Goal: Task Accomplishment & Management: Use online tool/utility

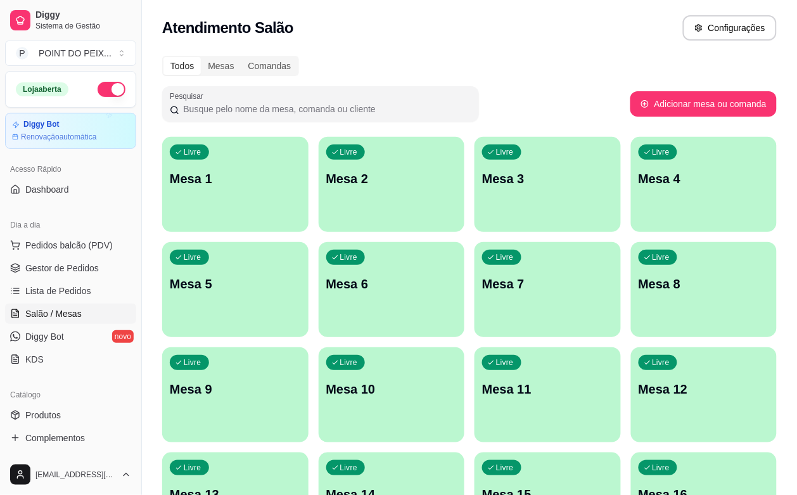
click at [308, 242] on div "Livre Mesa 5" at bounding box center [235, 282] width 146 height 80
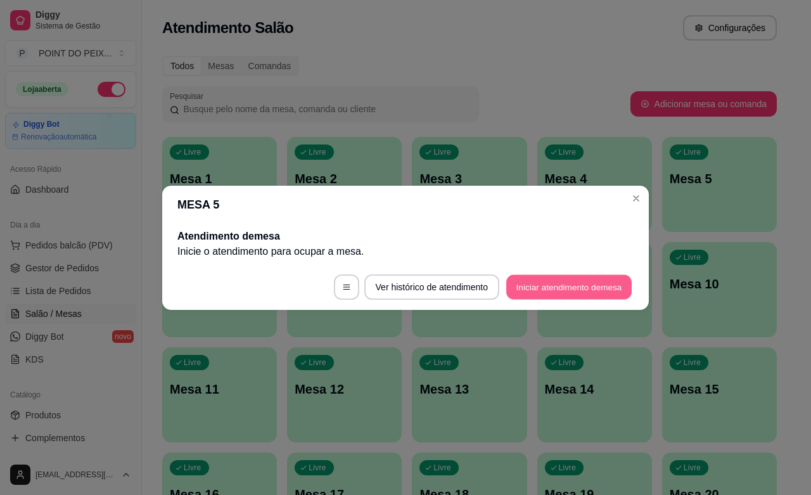
click at [588, 291] on button "Iniciar atendimento de mesa" at bounding box center [568, 286] width 125 height 25
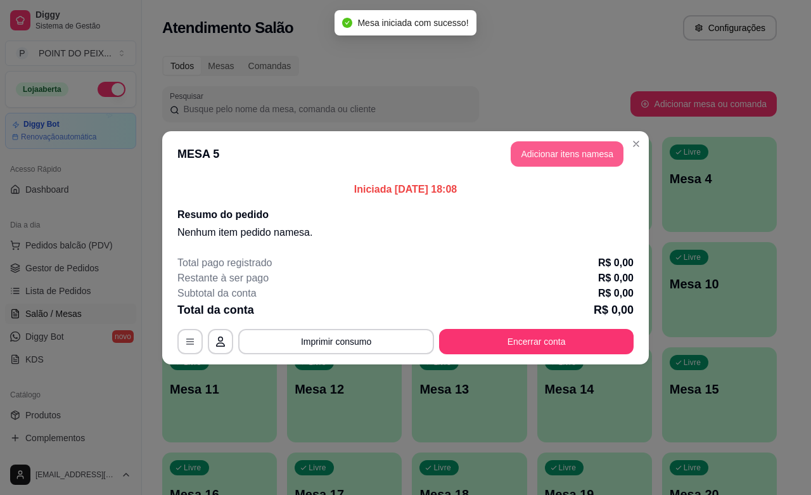
click at [564, 162] on button "Adicionar itens na mesa" at bounding box center [567, 153] width 113 height 25
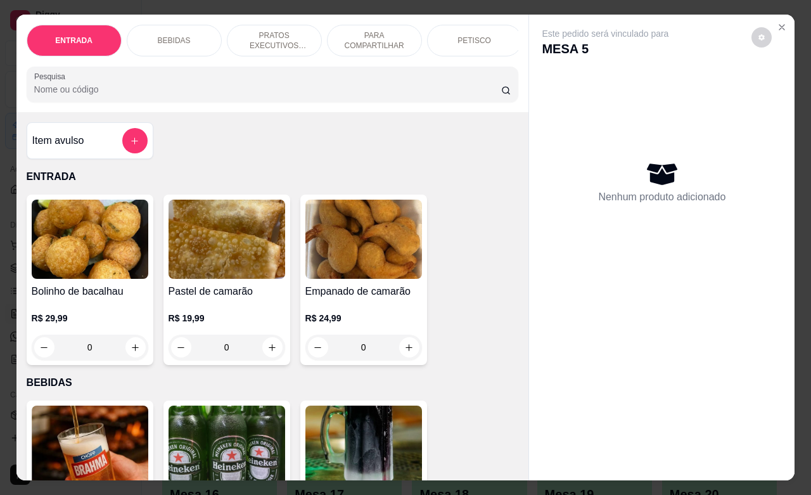
click at [473, 40] on div "PETISCO" at bounding box center [474, 41] width 95 height 32
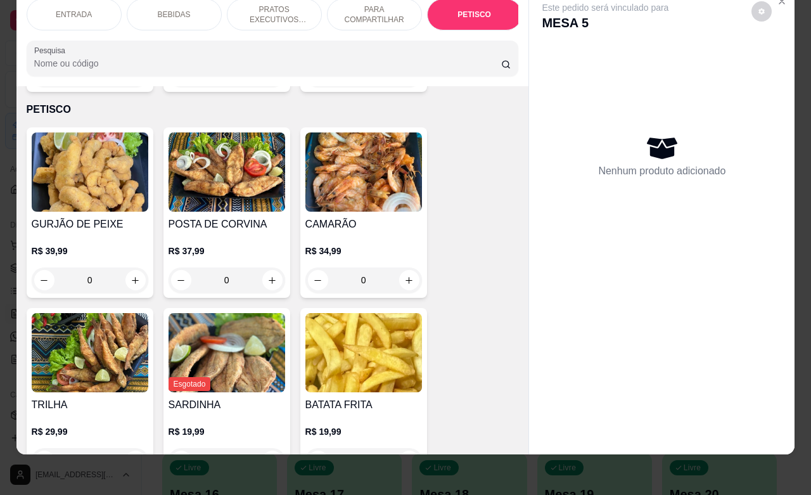
scroll to position [2856, 0]
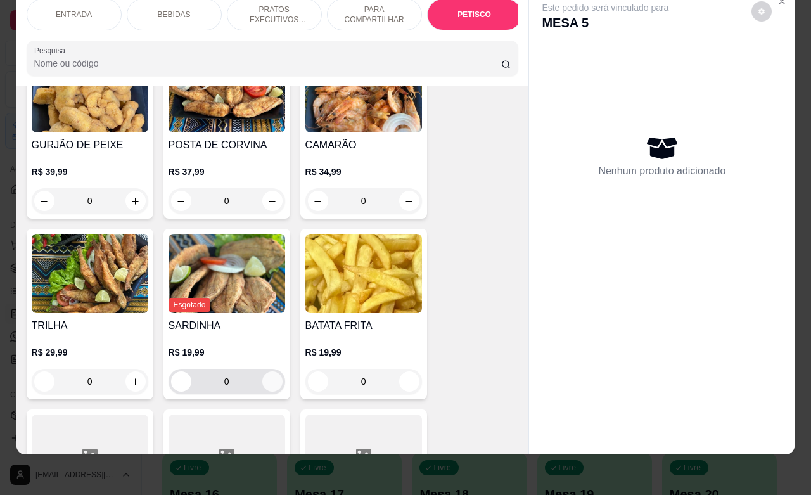
click at [267, 377] on icon "increase-product-quantity" at bounding box center [272, 382] width 10 height 10
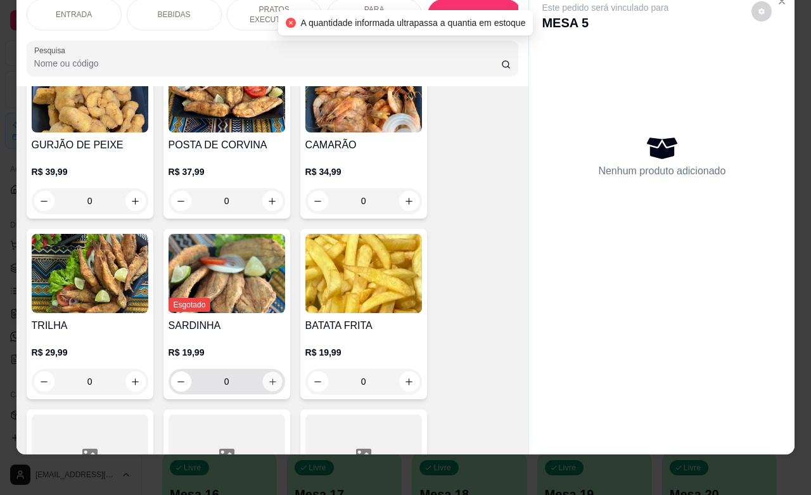
click at [262, 372] on button "increase-product-quantity" at bounding box center [272, 382] width 20 height 20
click at [267, 377] on icon "increase-product-quantity" at bounding box center [272, 382] width 10 height 10
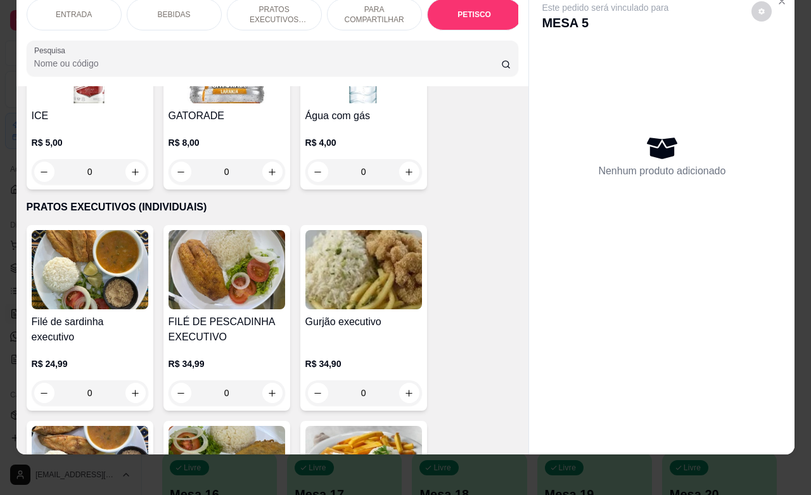
scroll to position [1430, 0]
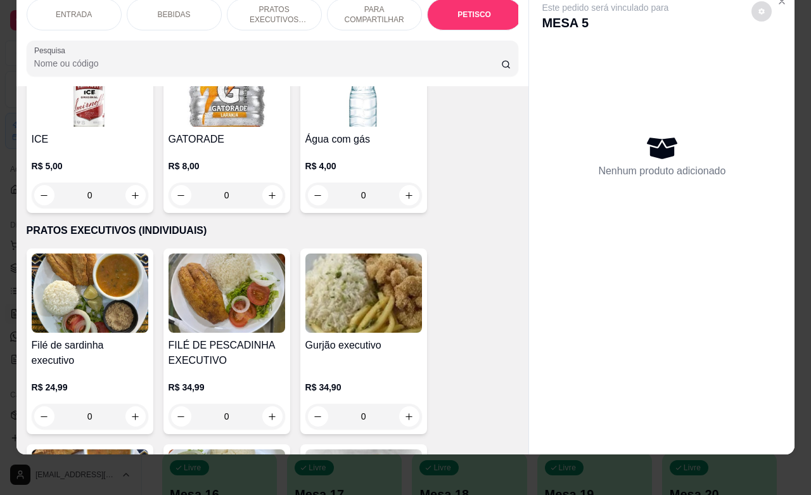
click at [751, 4] on button "decrease-product-quantity" at bounding box center [761, 11] width 20 height 20
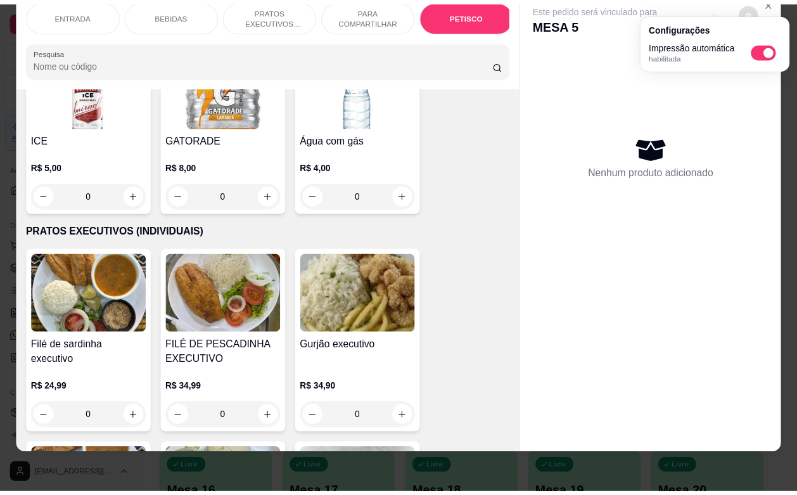
scroll to position [0, 0]
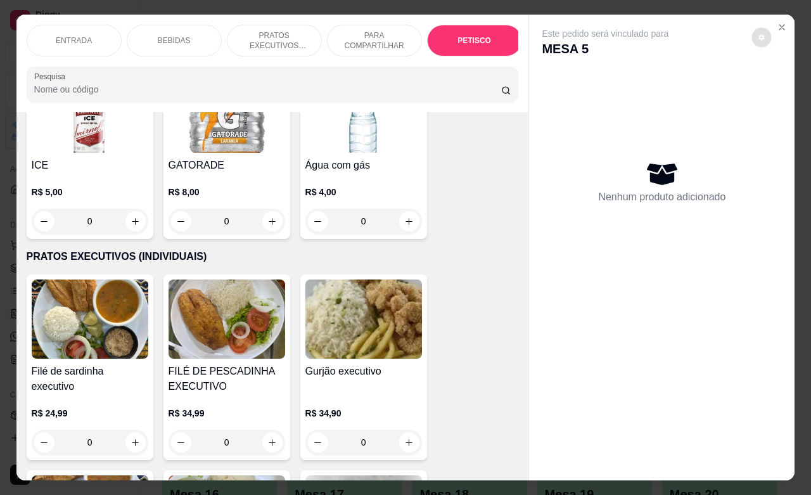
click at [758, 108] on div "Nenhum produto adicionado" at bounding box center [662, 182] width 240 height 248
click at [777, 23] on icon "Close" at bounding box center [782, 27] width 10 height 10
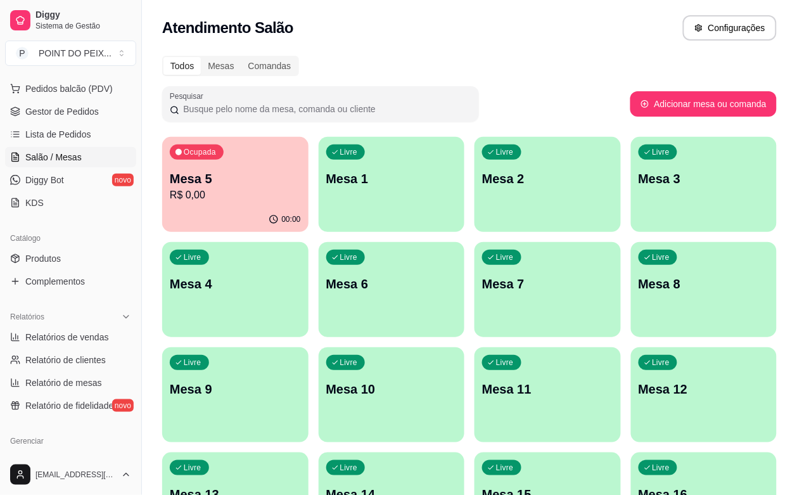
scroll to position [158, 0]
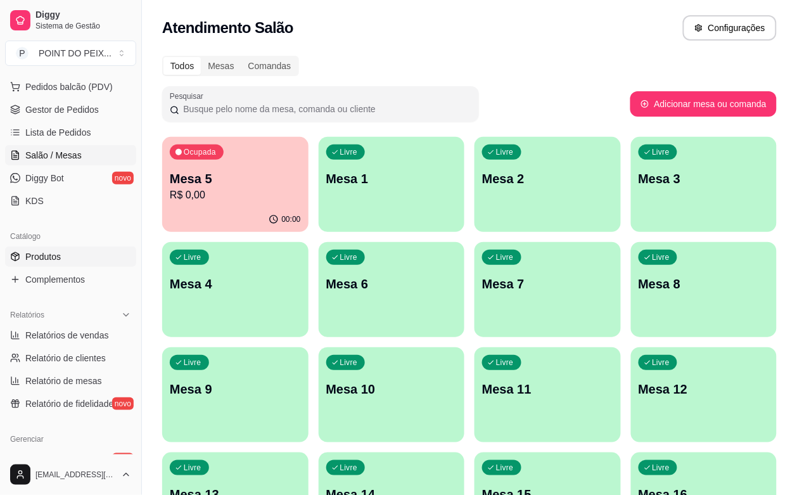
click at [62, 260] on link "Produtos" at bounding box center [70, 256] width 131 height 20
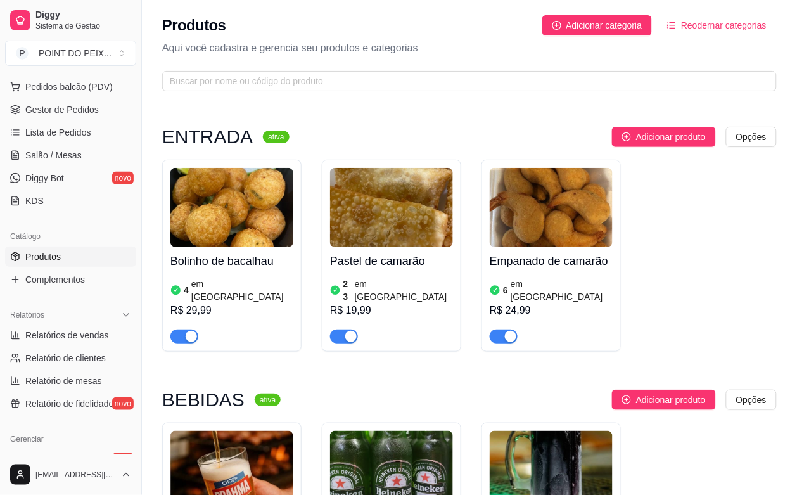
click at [692, 61] on div "Produtos Adicionar categoria Reodernar categorias Aqui você cadastra e gerencia…" at bounding box center [469, 49] width 655 height 99
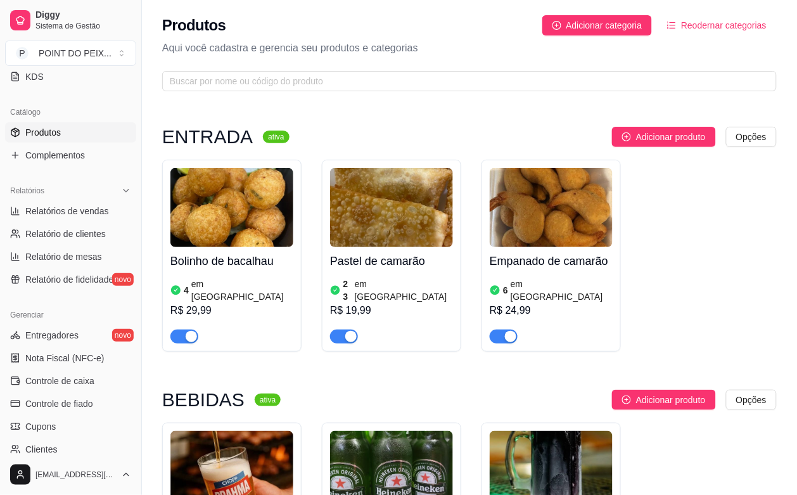
scroll to position [317, 0]
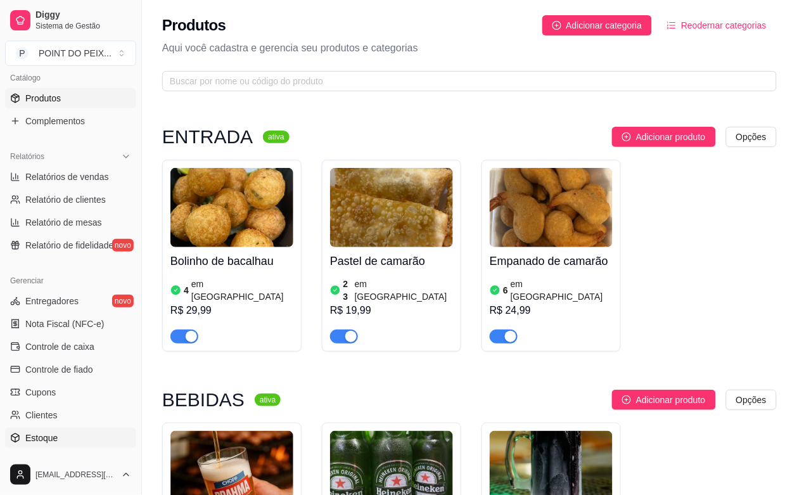
click at [58, 434] on link "Estoque" at bounding box center [70, 438] width 131 height 20
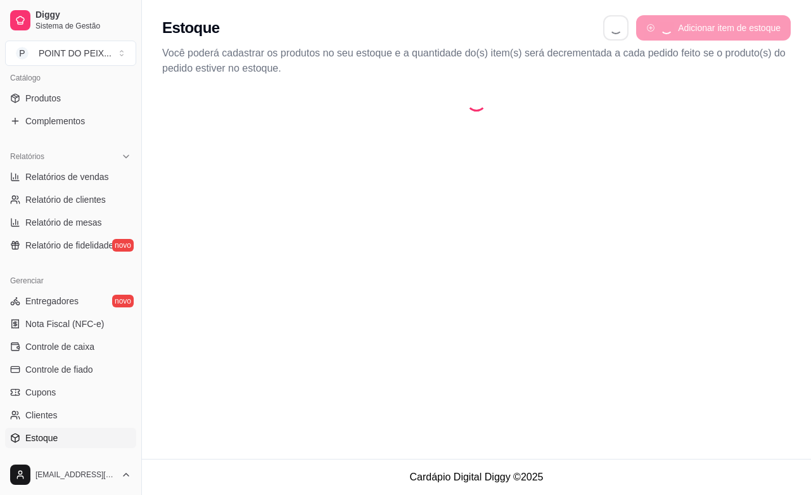
select select "QUANTITY_ORDER"
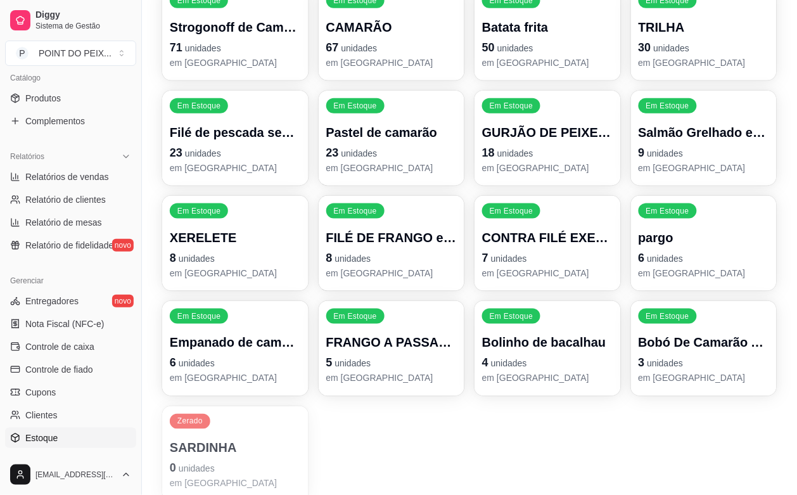
scroll to position [238, 0]
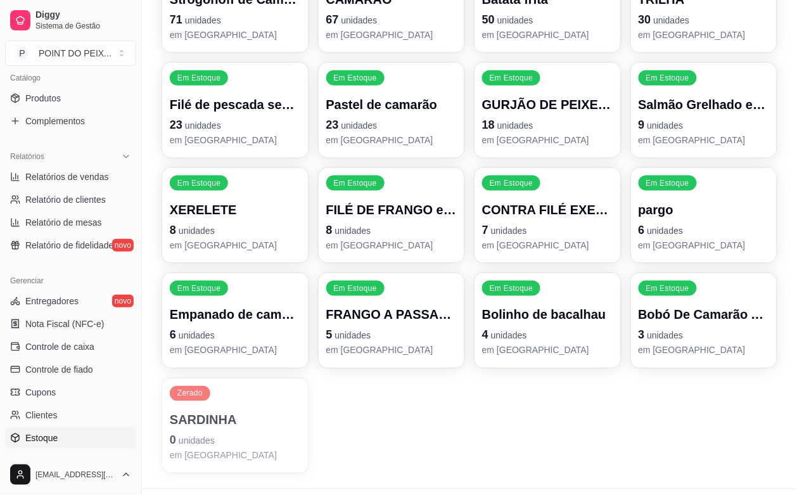
click at [203, 426] on p "SARDINHA" at bounding box center [235, 420] width 131 height 18
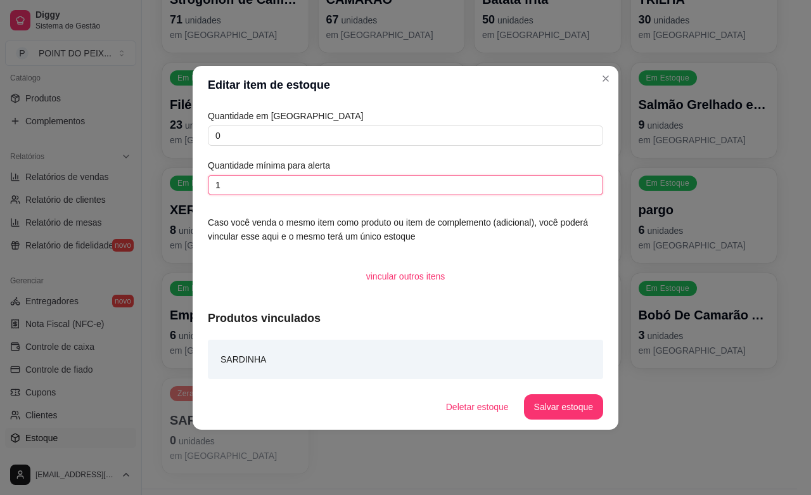
click at [272, 181] on input "1" at bounding box center [405, 185] width 395 height 20
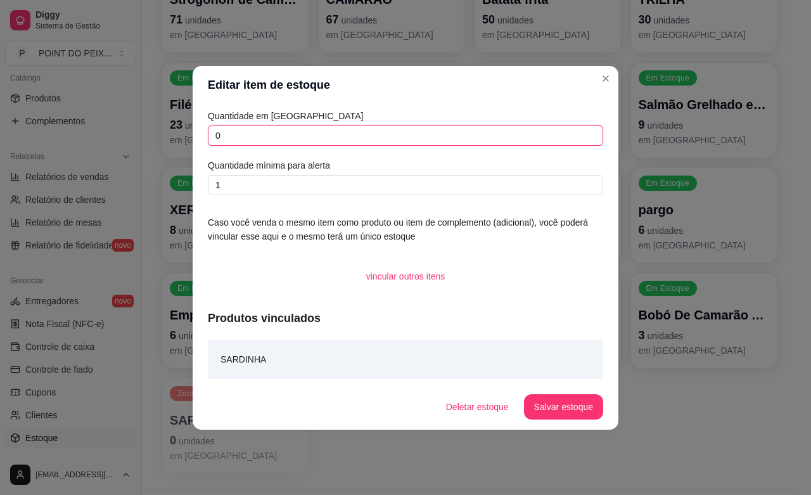
click at [266, 141] on input "0" at bounding box center [405, 135] width 395 height 20
type input "100"
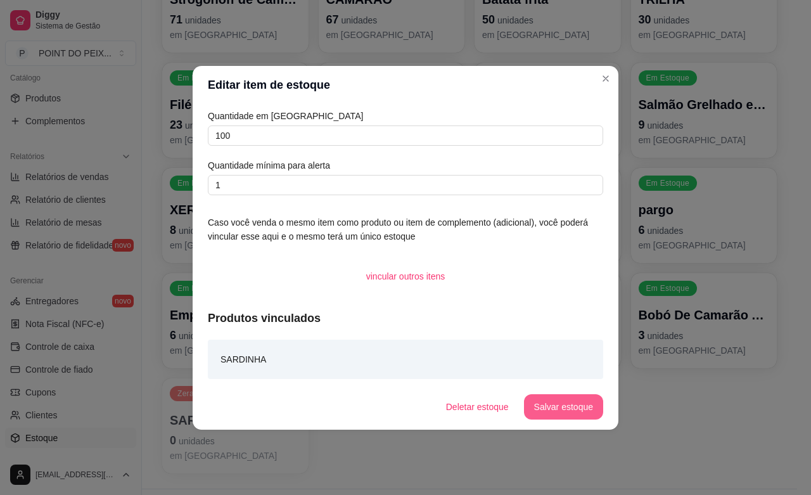
click at [583, 412] on button "Salvar estoque" at bounding box center [563, 406] width 79 height 25
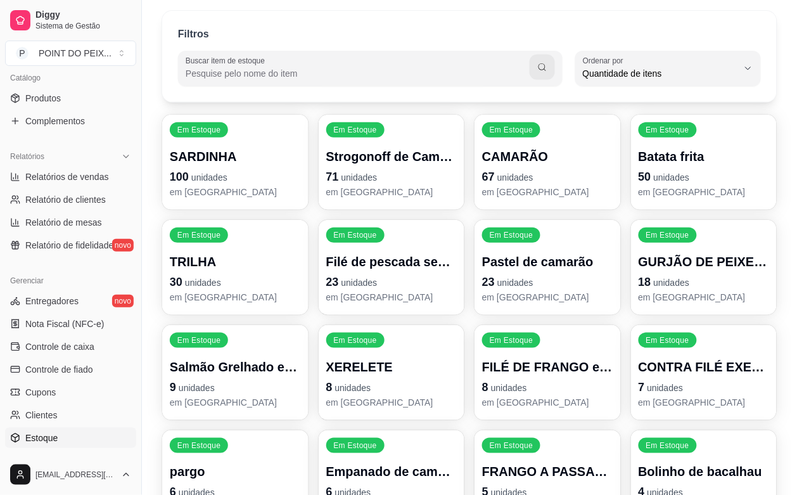
scroll to position [79, 0]
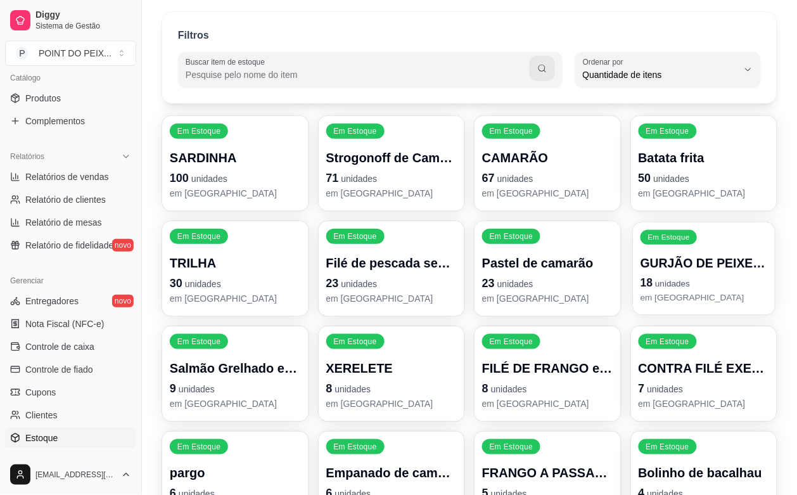
click at [656, 281] on span "unidades" at bounding box center [672, 284] width 35 height 10
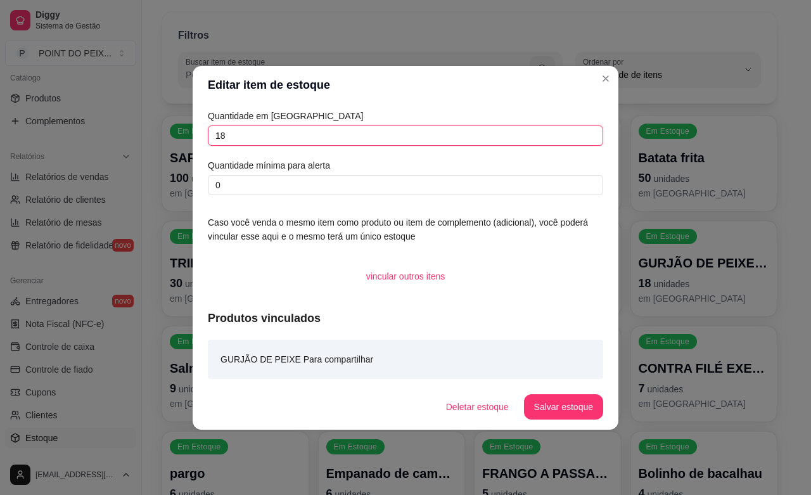
click at [274, 137] on input "18" at bounding box center [405, 135] width 395 height 20
type input "100"
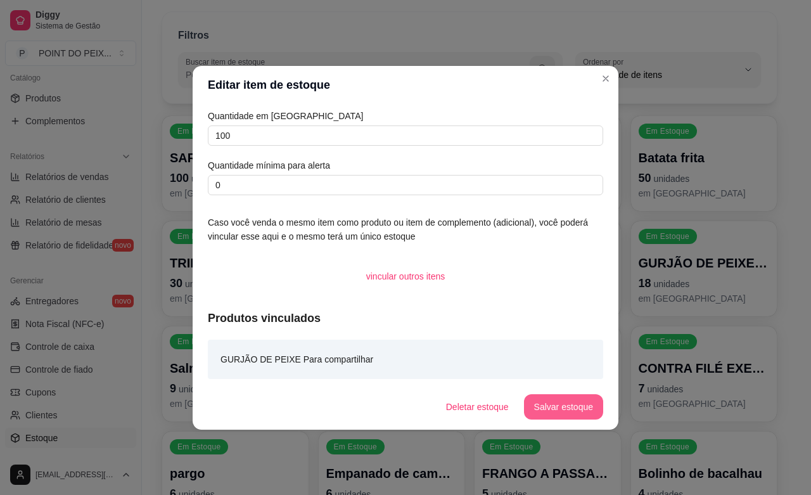
click at [553, 406] on button "Salvar estoque" at bounding box center [563, 406] width 79 height 25
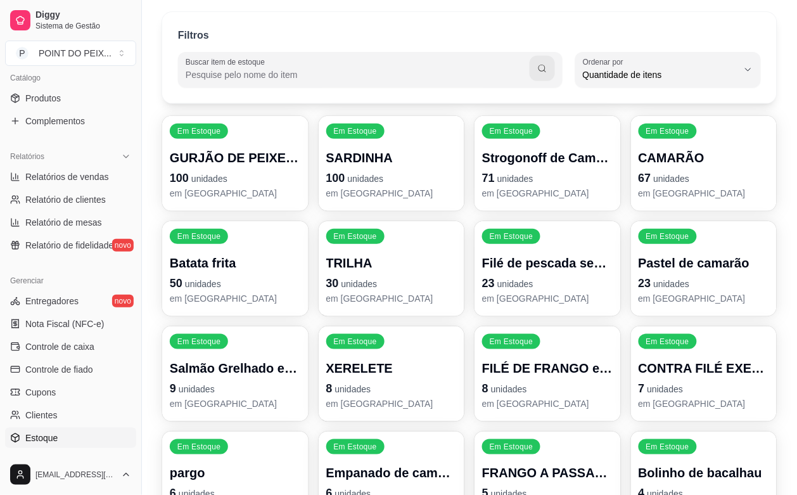
click at [385, 391] on p "8 unidades" at bounding box center [391, 388] width 131 height 18
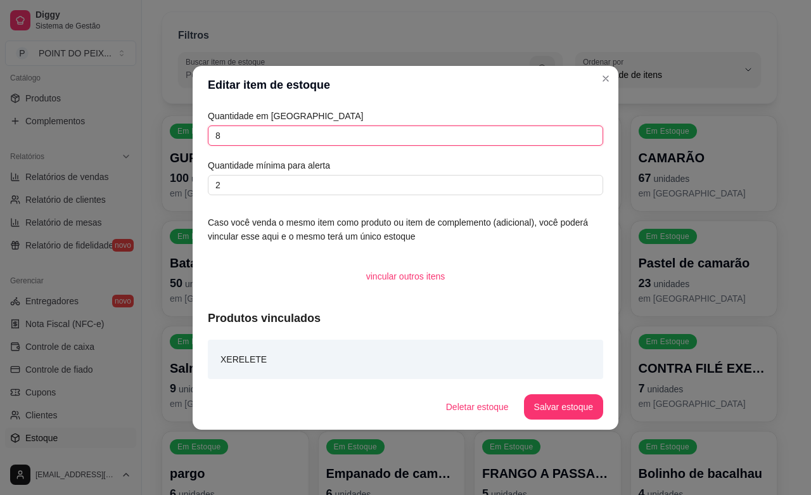
click at [248, 143] on input "8" at bounding box center [405, 135] width 395 height 20
type input "100"
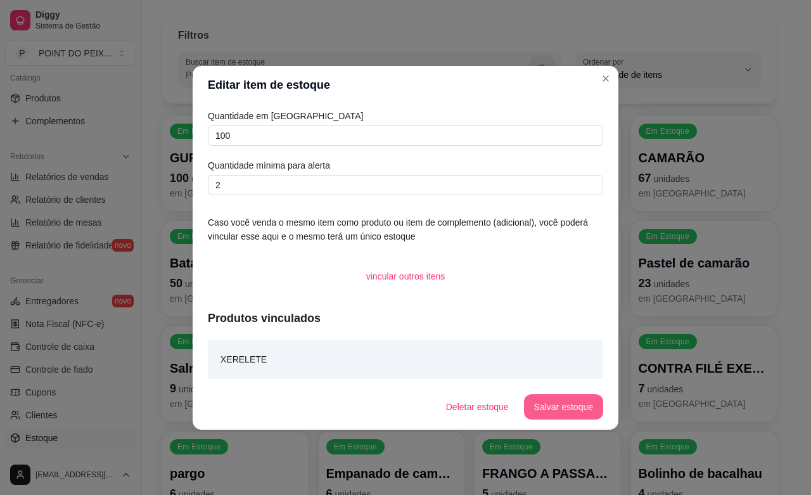
click at [583, 402] on button "Salvar estoque" at bounding box center [563, 406] width 79 height 25
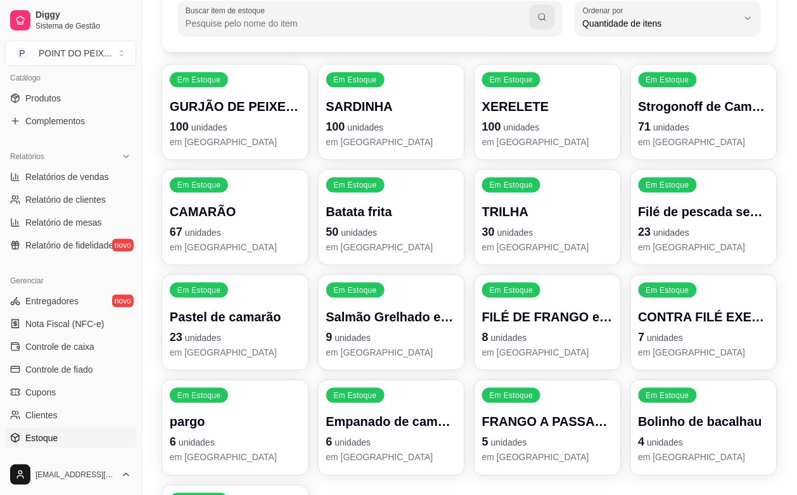
scroll to position [158, 0]
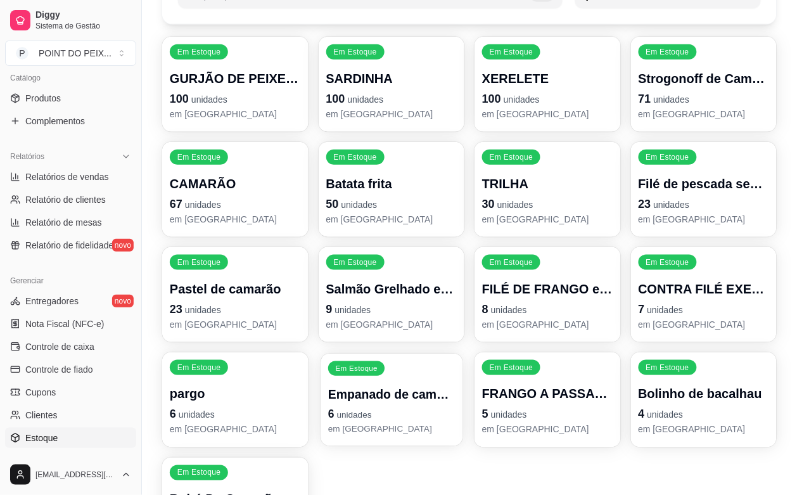
click at [419, 416] on p "6 unidades" at bounding box center [391, 413] width 127 height 17
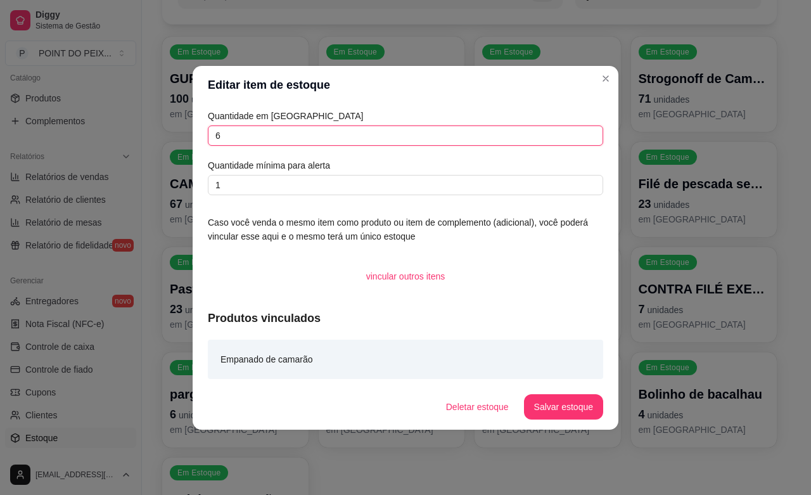
click at [283, 137] on input "6" at bounding box center [405, 135] width 395 height 20
type input "100"
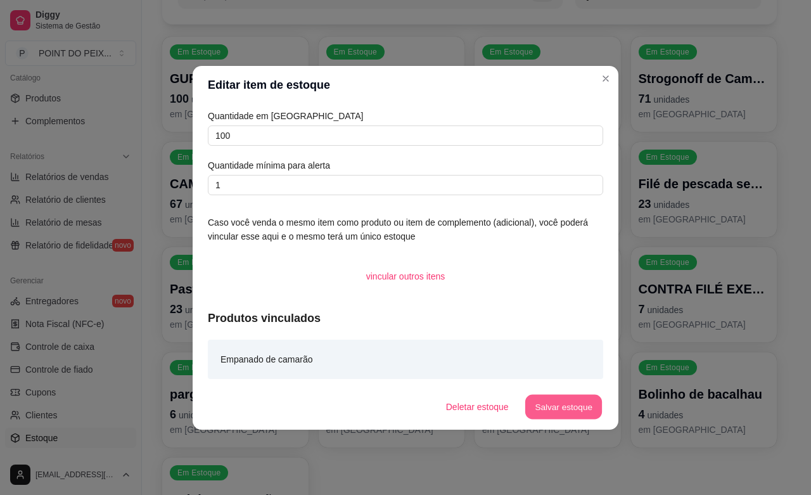
click at [569, 419] on button "Salvar estoque" at bounding box center [563, 406] width 77 height 25
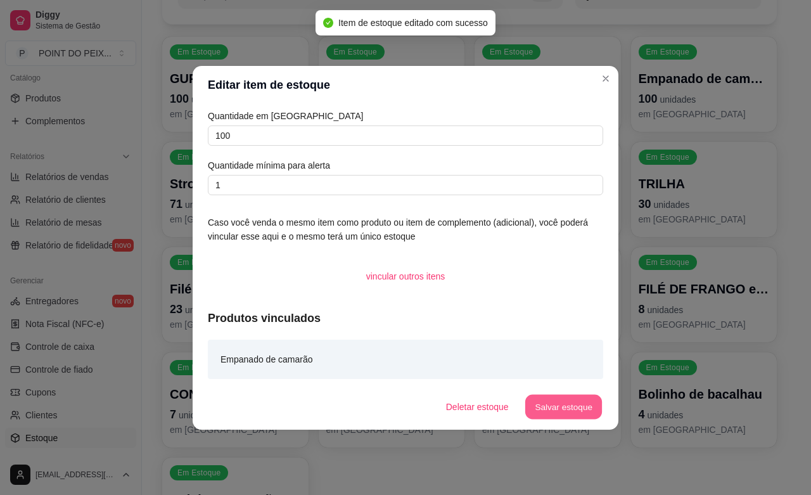
click at [575, 406] on button "Salvar estoque" at bounding box center [563, 406] width 77 height 25
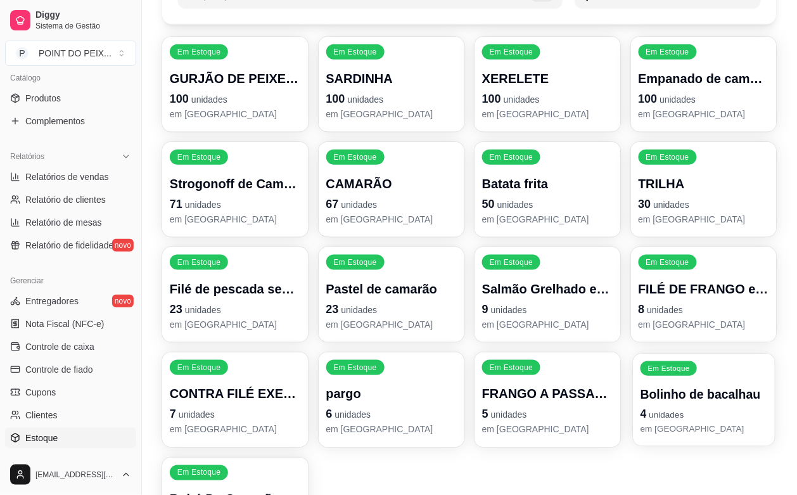
click at [713, 386] on p "Bolinho de bacalhau" at bounding box center [703, 394] width 127 height 17
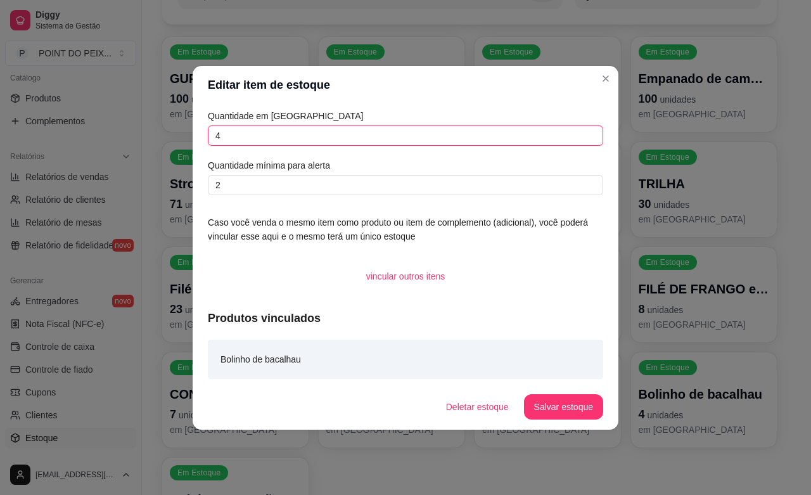
click at [236, 131] on input "4" at bounding box center [405, 135] width 395 height 20
click at [236, 132] on input "4" at bounding box center [405, 135] width 395 height 20
type input "100"
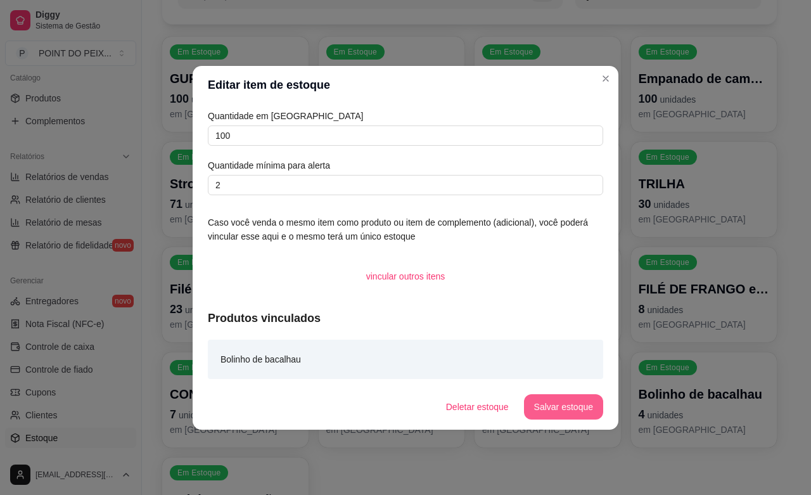
click at [564, 409] on button "Salvar estoque" at bounding box center [563, 406] width 79 height 25
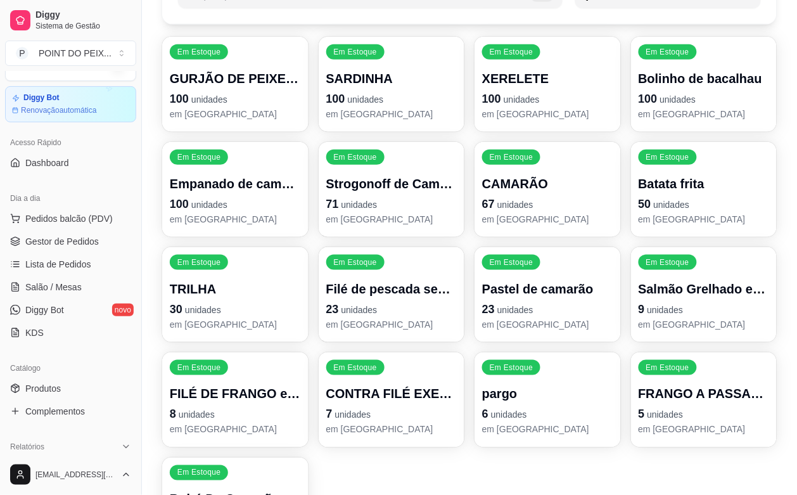
scroll to position [0, 0]
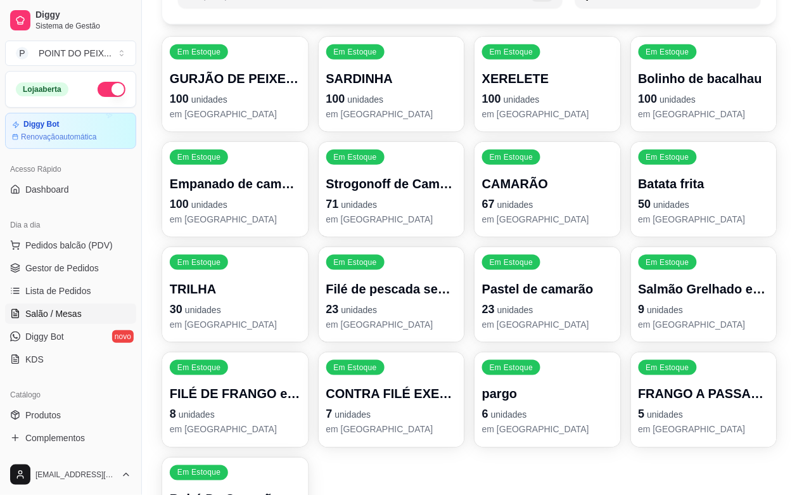
click at [73, 312] on span "Salão / Mesas" at bounding box center [53, 313] width 56 height 13
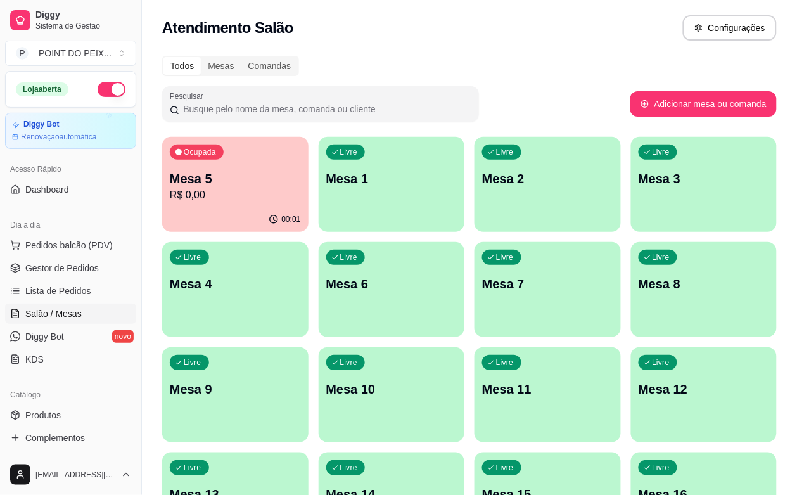
click at [210, 213] on div "00:01" at bounding box center [235, 219] width 146 height 25
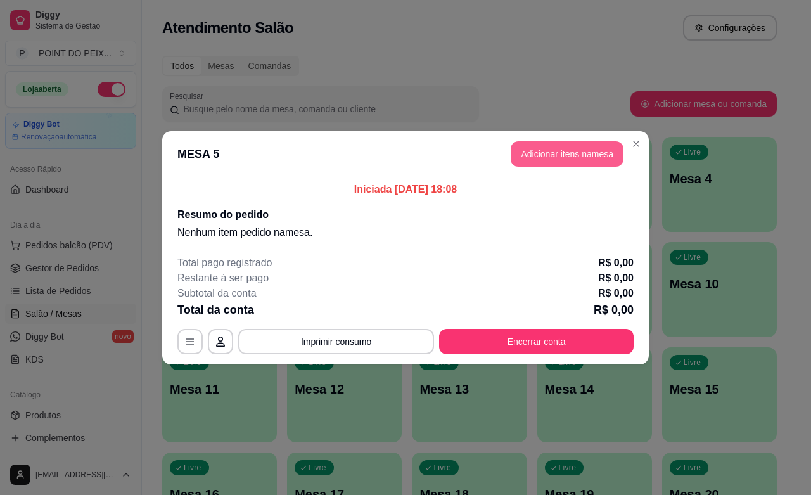
click at [561, 153] on button "Adicionar itens na mesa" at bounding box center [567, 153] width 113 height 25
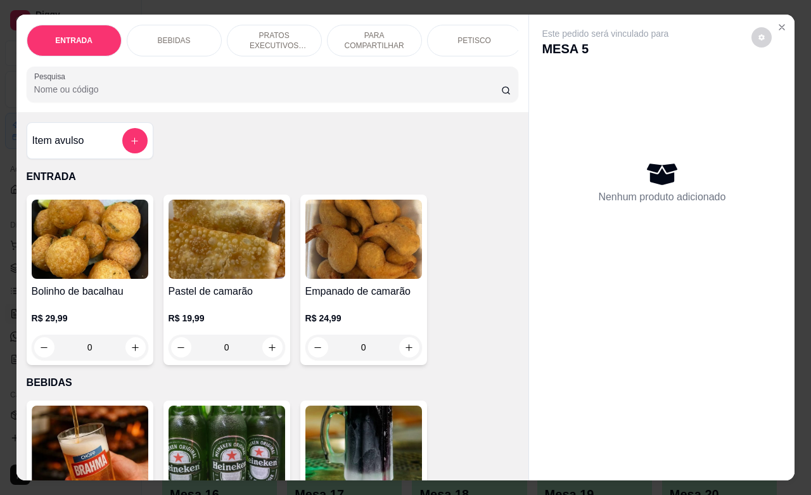
click at [464, 36] on p "PETISCO" at bounding box center [474, 40] width 34 height 10
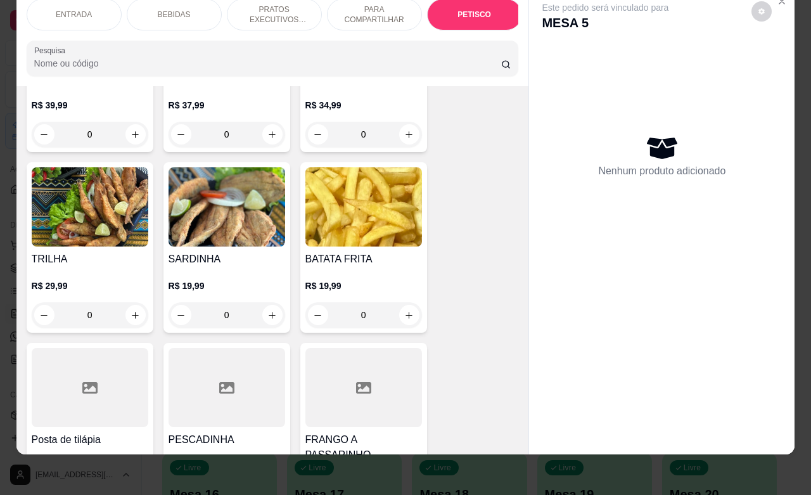
scroll to position [2935, 0]
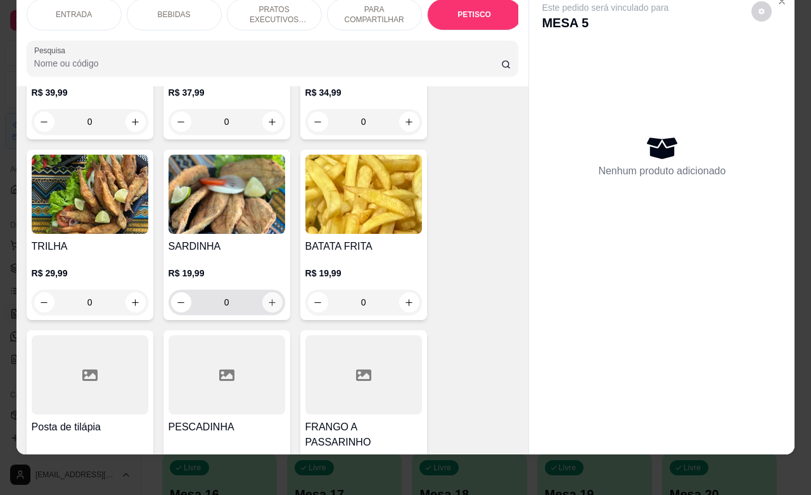
click at [269, 299] on icon "increase-product-quantity" at bounding box center [272, 302] width 7 height 7
type input "1"
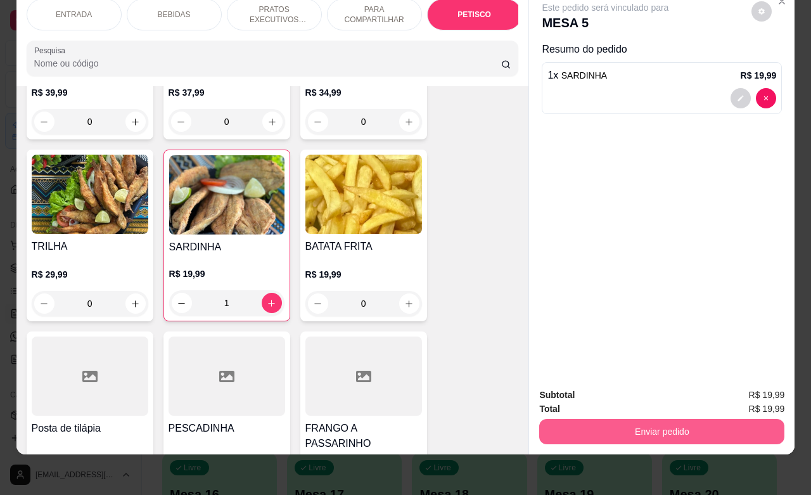
click at [602, 421] on button "Enviar pedido" at bounding box center [661, 431] width 245 height 25
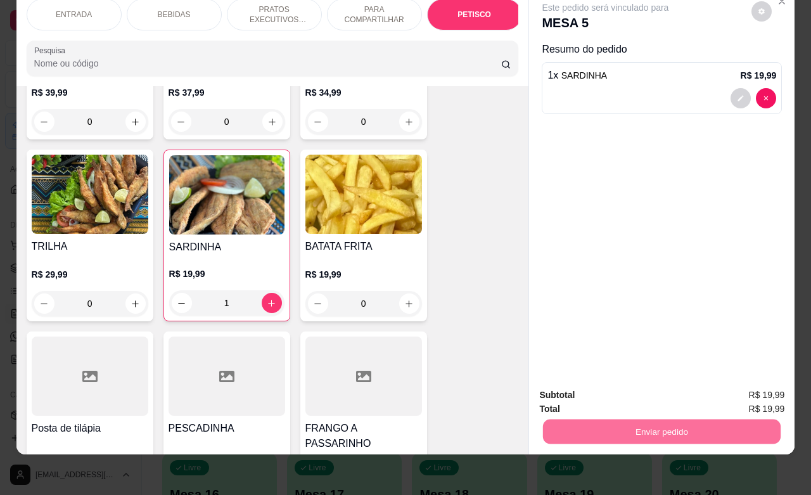
click at [578, 381] on button "Não registrar e enviar pedido" at bounding box center [618, 387] width 132 height 24
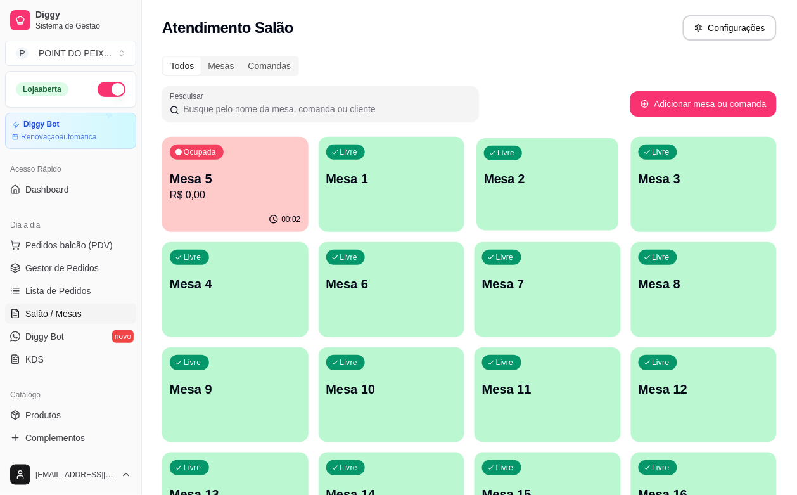
click at [476, 195] on div "Livre Mesa 2" at bounding box center [547, 176] width 142 height 77
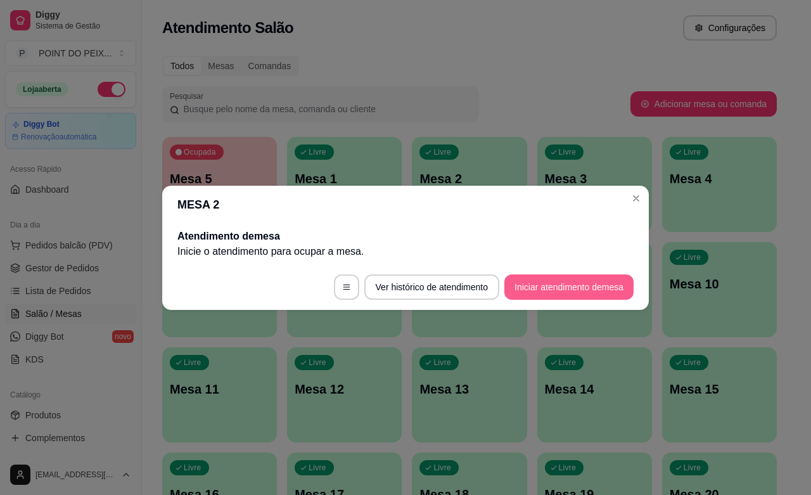
click at [551, 285] on button "Iniciar atendimento de mesa" at bounding box center [568, 286] width 129 height 25
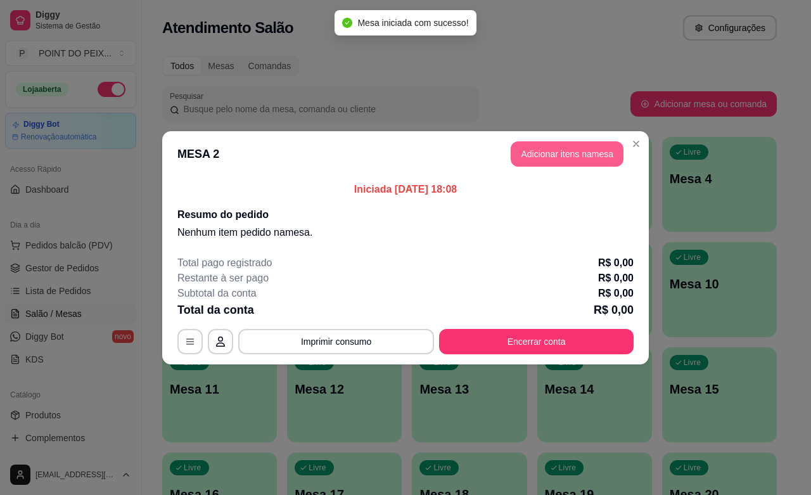
click at [549, 156] on button "Adicionar itens na mesa" at bounding box center [567, 153] width 113 height 25
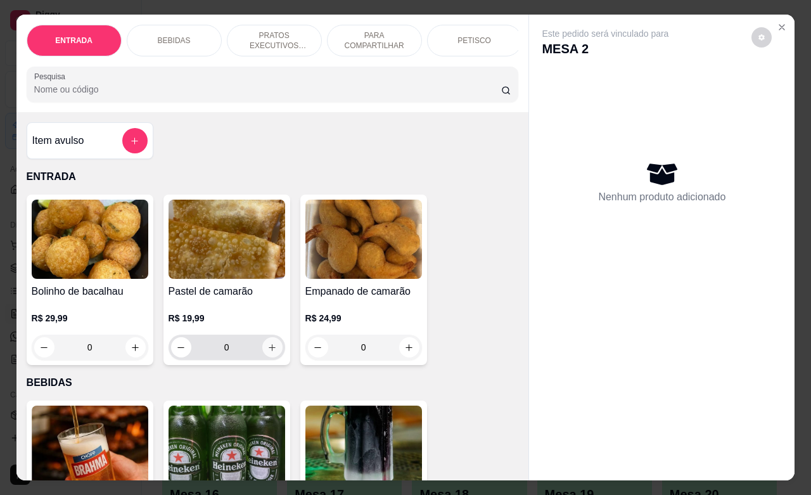
click at [267, 352] on icon "increase-product-quantity" at bounding box center [272, 348] width 10 height 10
type input "1"
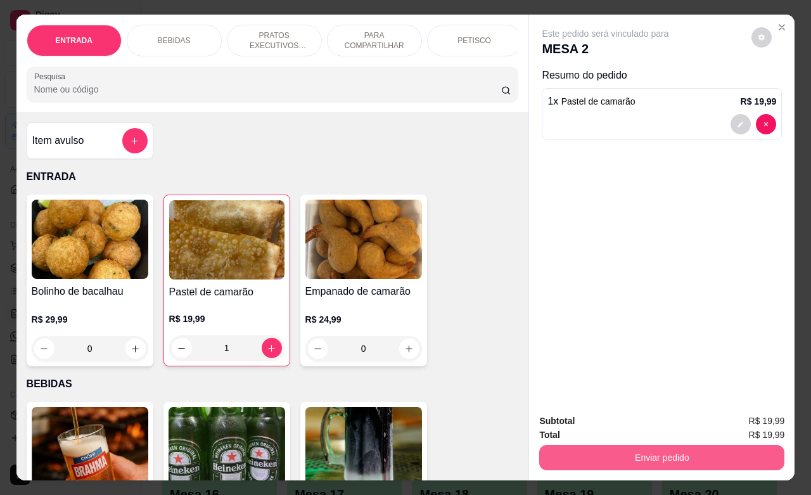
click at [613, 448] on button "Enviar pedido" at bounding box center [661, 457] width 245 height 25
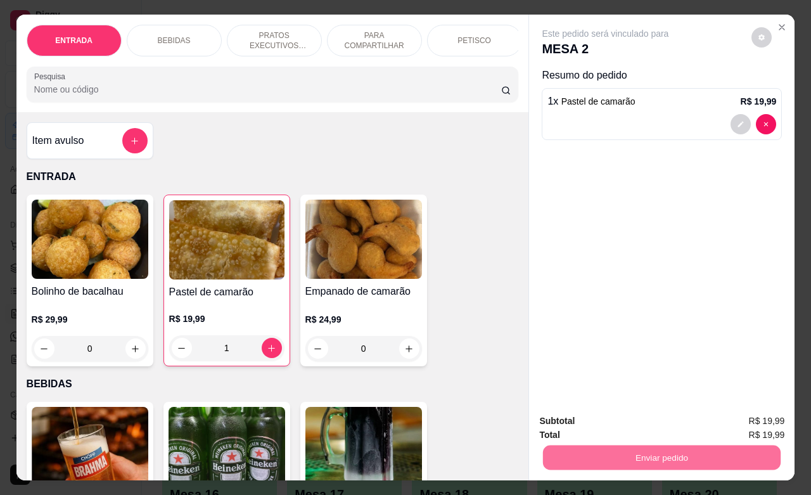
click at [602, 421] on button "Não registrar e enviar pedido" at bounding box center [618, 418] width 128 height 23
